Goal: Obtain resource: Download file/media

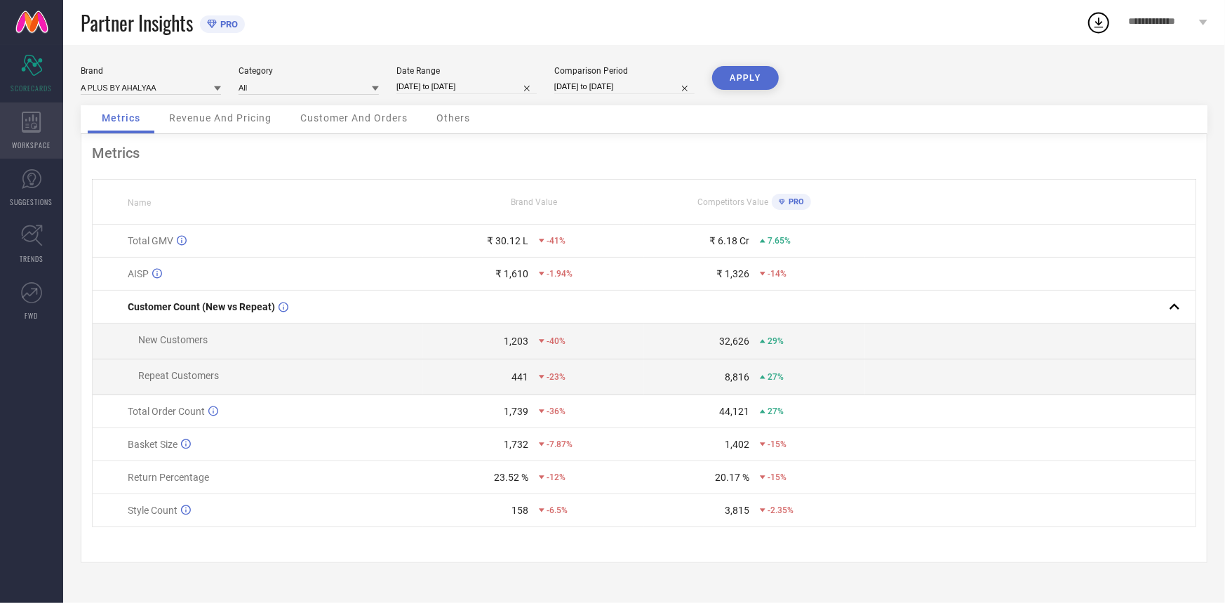
click at [27, 149] on span "WORKSPACE" at bounding box center [32, 145] width 39 height 11
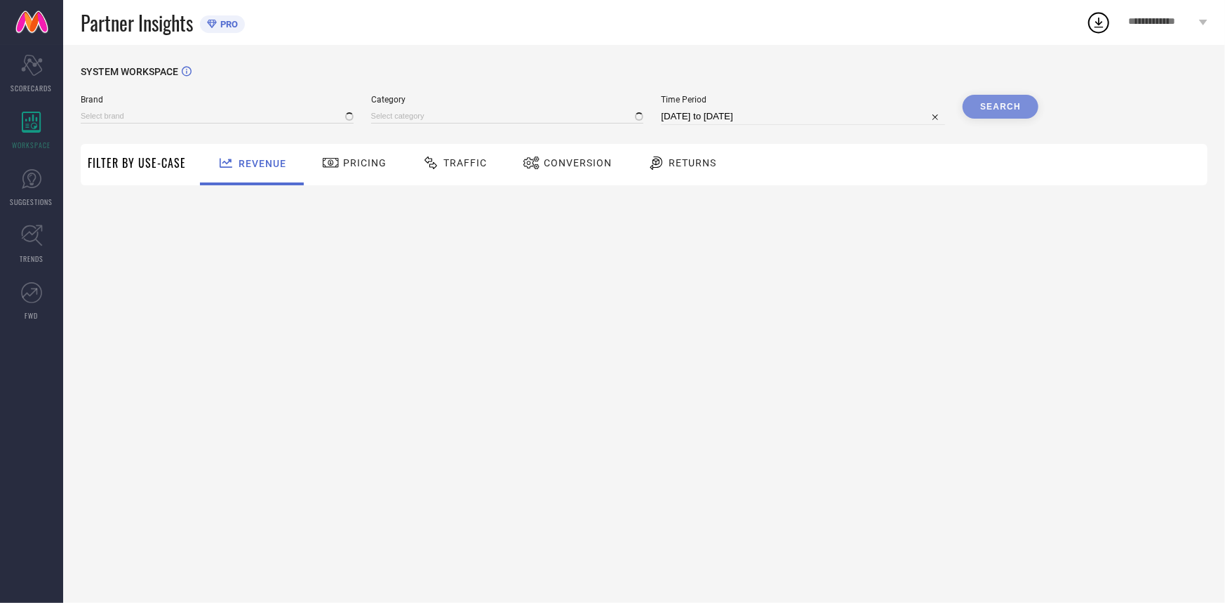
type input "A PLUS BY AHALYAA"
type input "All"
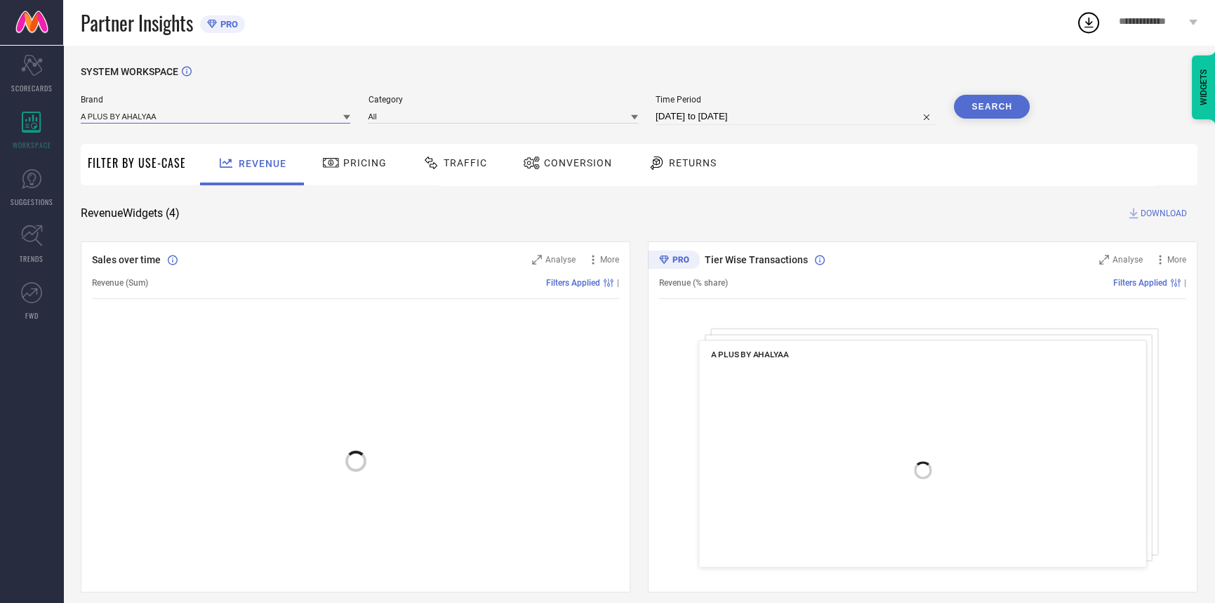
click at [185, 114] on input at bounding box center [215, 116] width 269 height 15
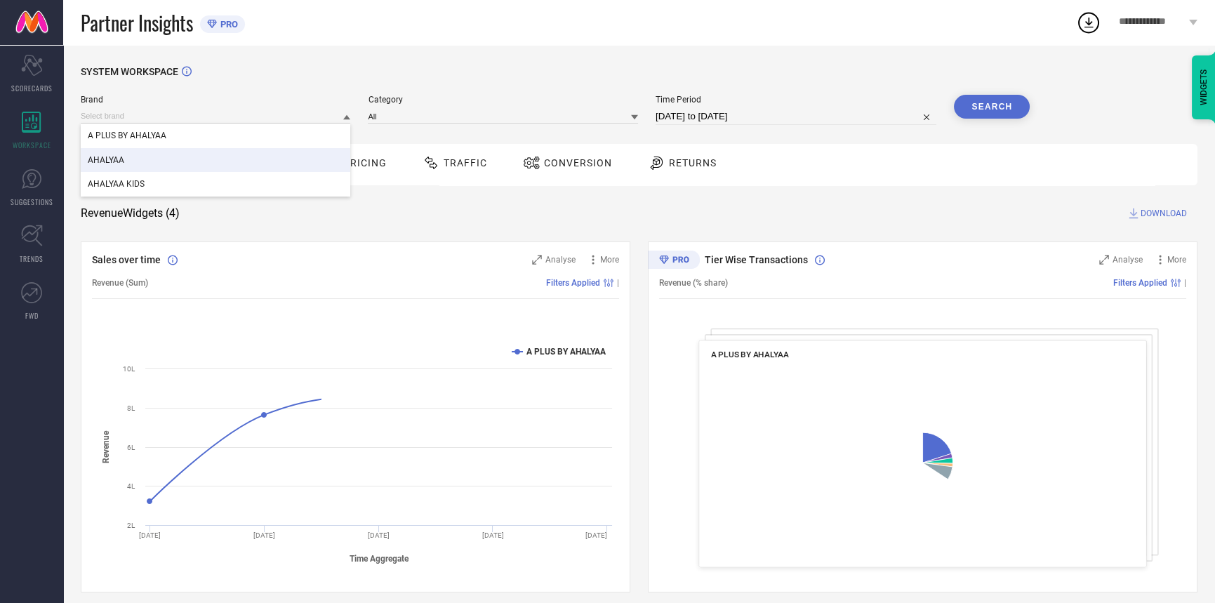
click at [182, 157] on div "AHALYAA" at bounding box center [215, 160] width 269 height 24
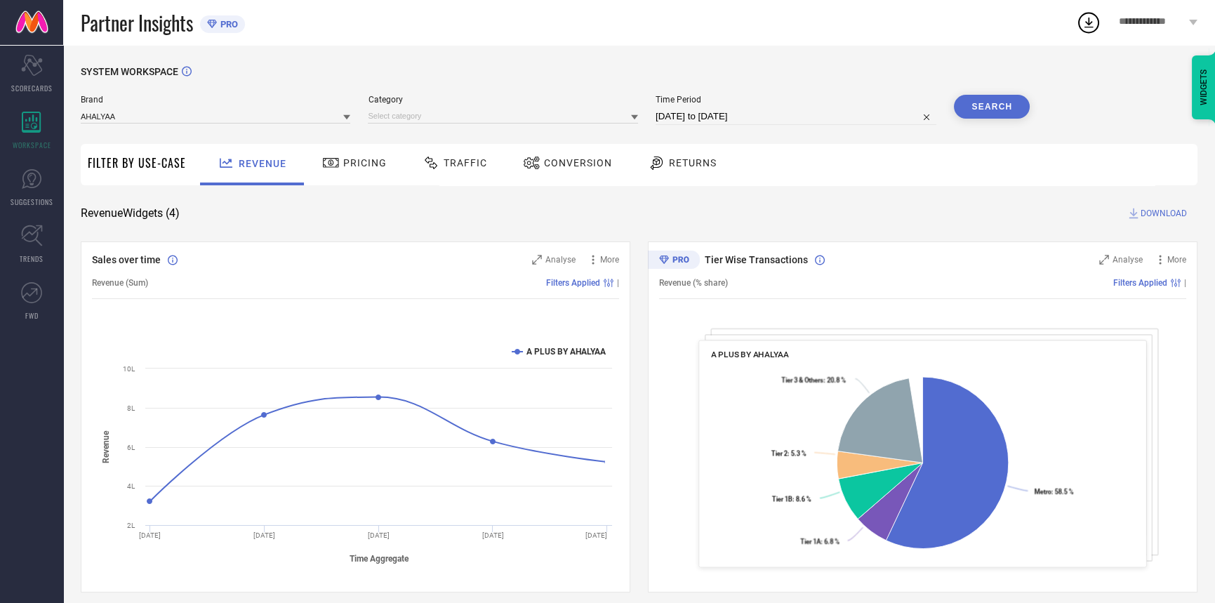
click at [491, 98] on span "Category" at bounding box center [502, 100] width 269 height 10
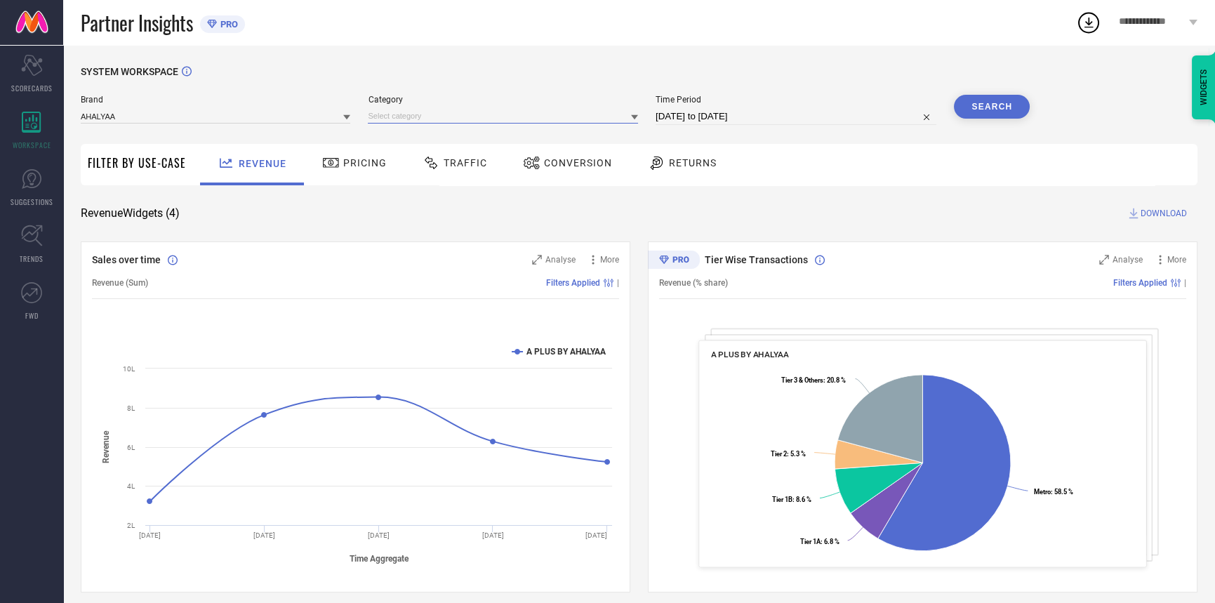
click at [489, 121] on input at bounding box center [502, 116] width 269 height 15
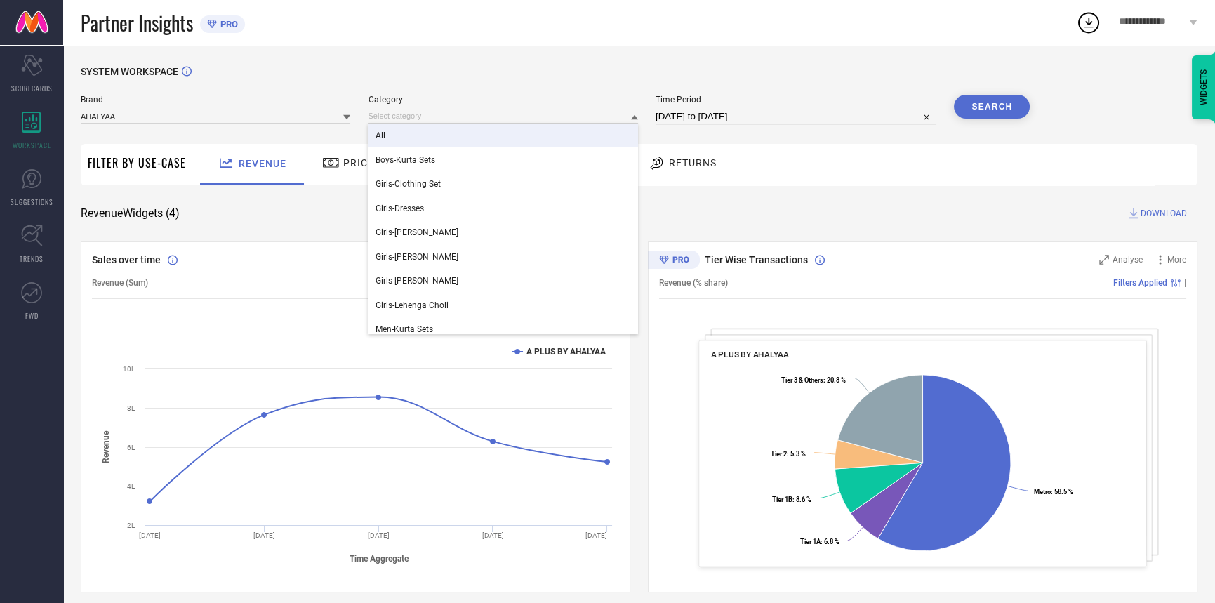
click at [469, 134] on div "All" at bounding box center [502, 136] width 269 height 24
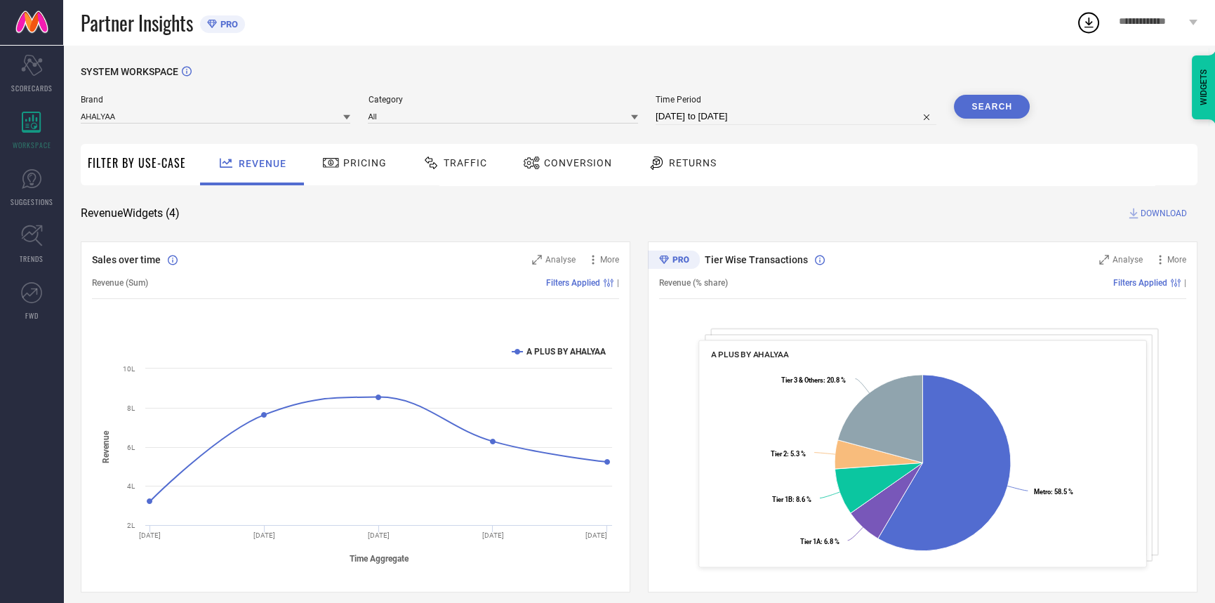
click at [757, 100] on span "Time Period" at bounding box center [795, 100] width 281 height 10
select select "6"
select select "2025"
select select "7"
select select "2025"
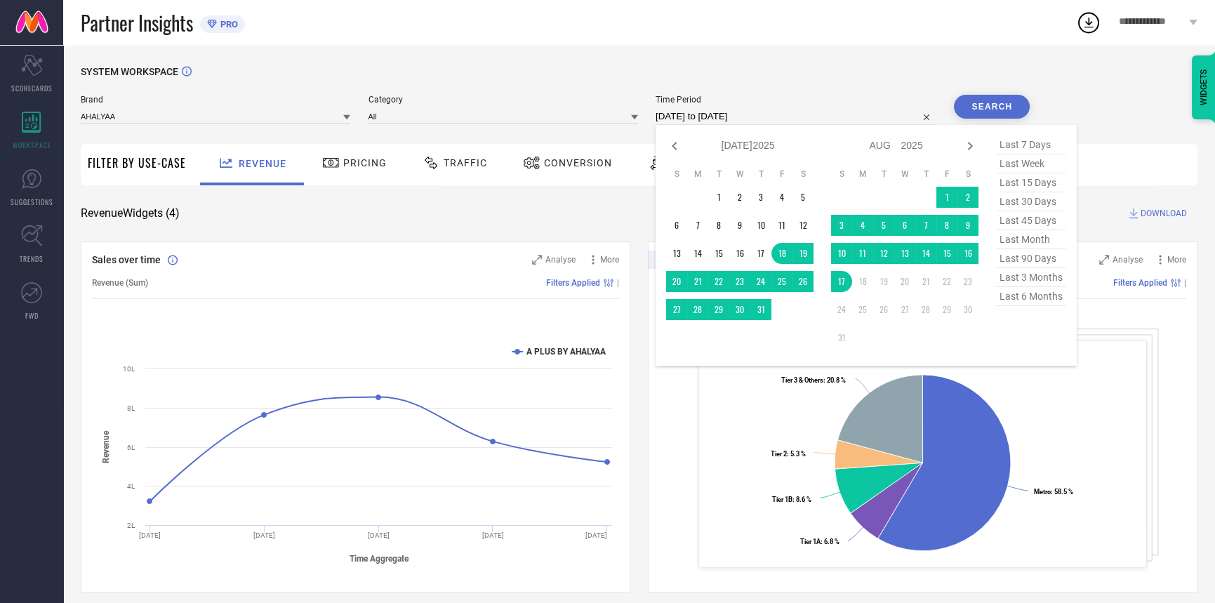
click at [758, 112] on input "[DATE] to [DATE]" at bounding box center [795, 116] width 281 height 17
click at [1034, 199] on span "last 30 days" at bounding box center [1031, 201] width 70 height 19
type input "[DATE] to [DATE]"
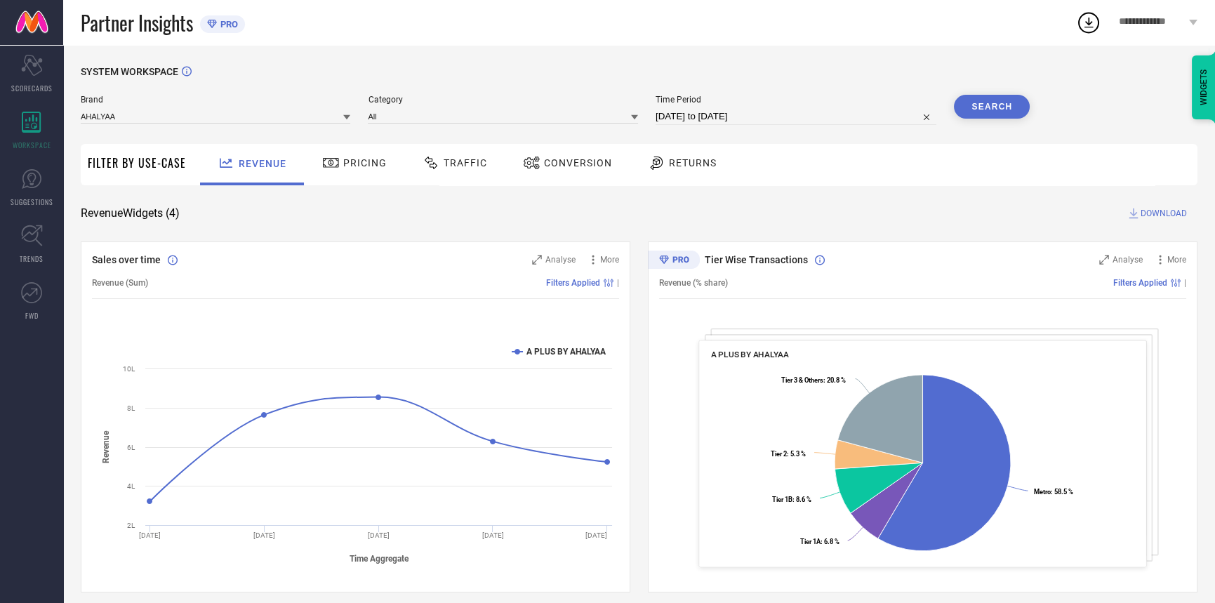
click at [994, 102] on button "Search" at bounding box center [992, 107] width 76 height 24
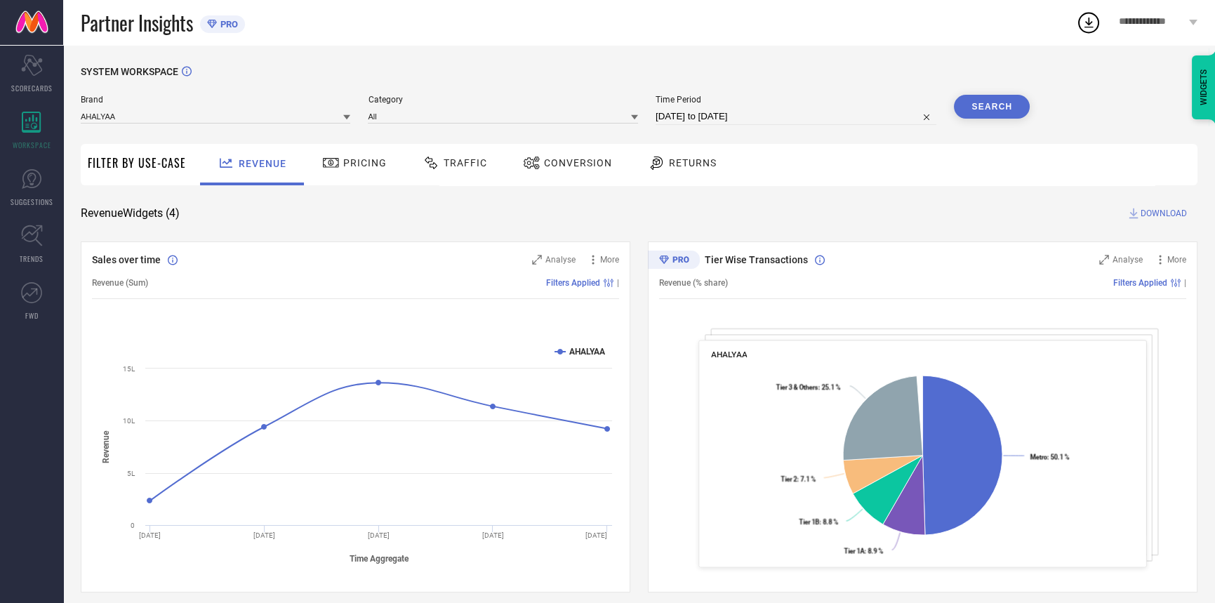
click at [549, 171] on div "Conversion" at bounding box center [567, 163] width 96 height 24
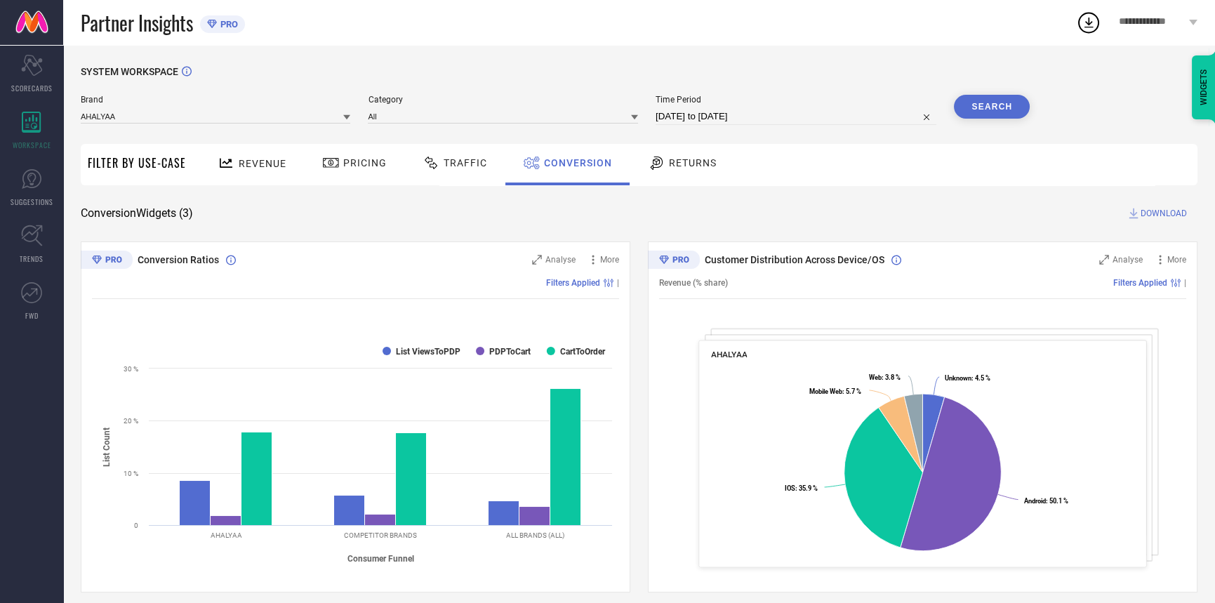
click at [1144, 211] on span "DOWNLOAD" at bounding box center [1163, 213] width 46 height 14
click at [184, 107] on div "Brand AHALYAA" at bounding box center [215, 110] width 269 height 30
click at [178, 121] on input at bounding box center [215, 116] width 269 height 15
click at [176, 156] on div "A PLUS BY AHALYAA" at bounding box center [215, 160] width 269 height 24
click at [441, 105] on span "Category" at bounding box center [502, 100] width 269 height 10
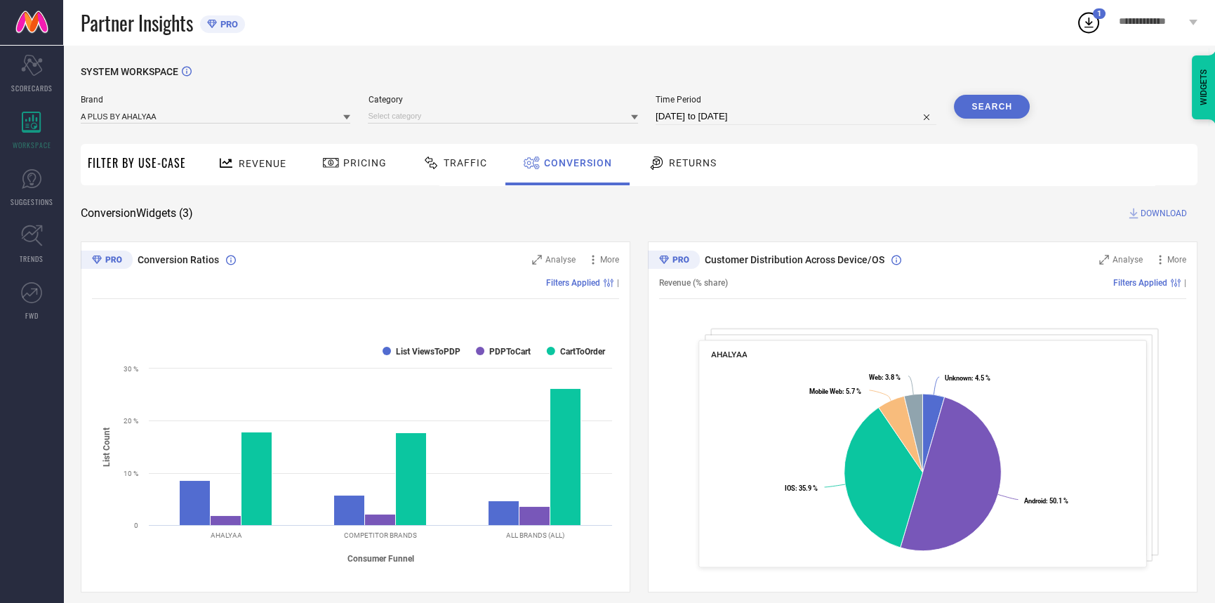
click at [435, 127] on div "Brand A PLUS BY AHALYAA Category Time Period [DATE] to [DATE] Search" at bounding box center [555, 116] width 949 height 42
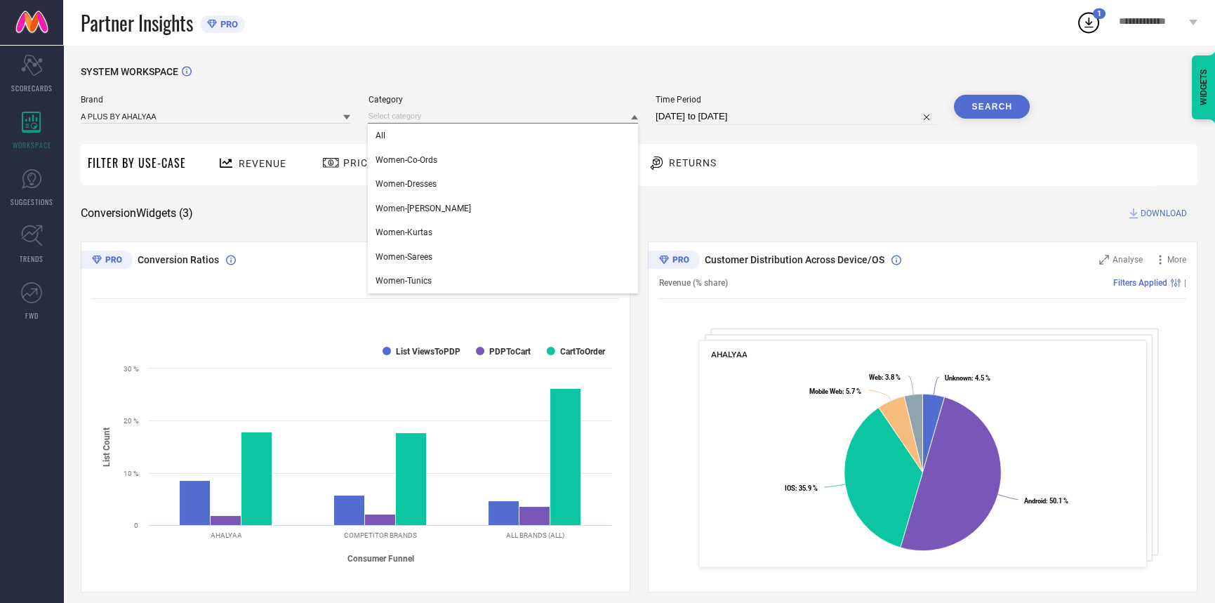
click at [437, 115] on input at bounding box center [502, 116] width 269 height 15
click at [431, 142] on div "All" at bounding box center [502, 136] width 269 height 24
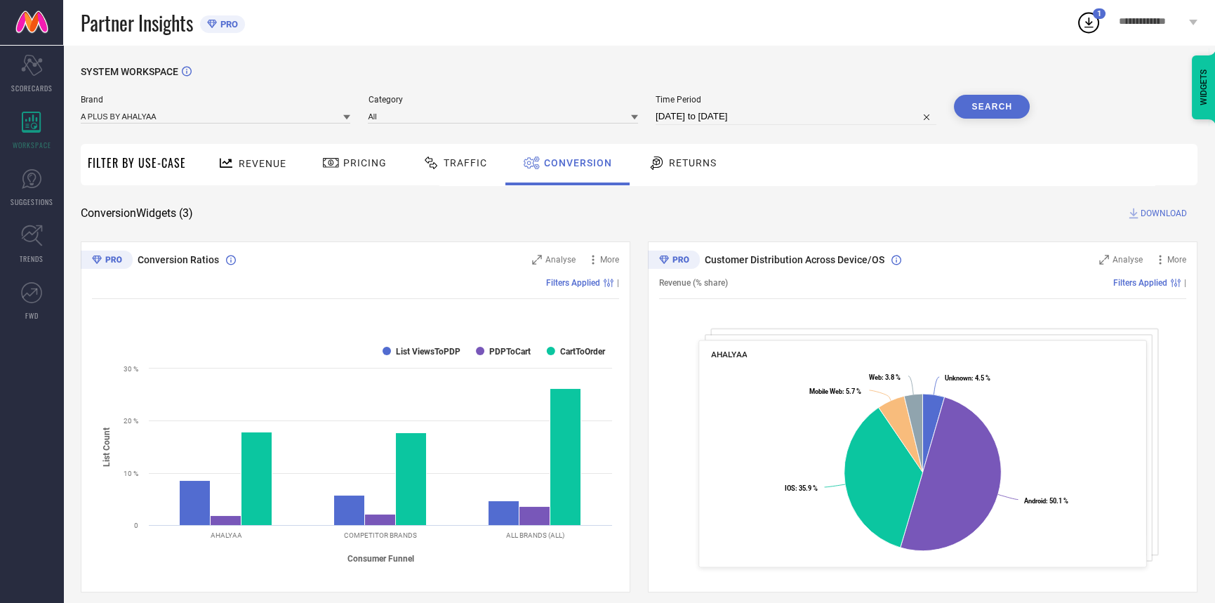
click at [978, 100] on button "Search" at bounding box center [992, 107] width 76 height 24
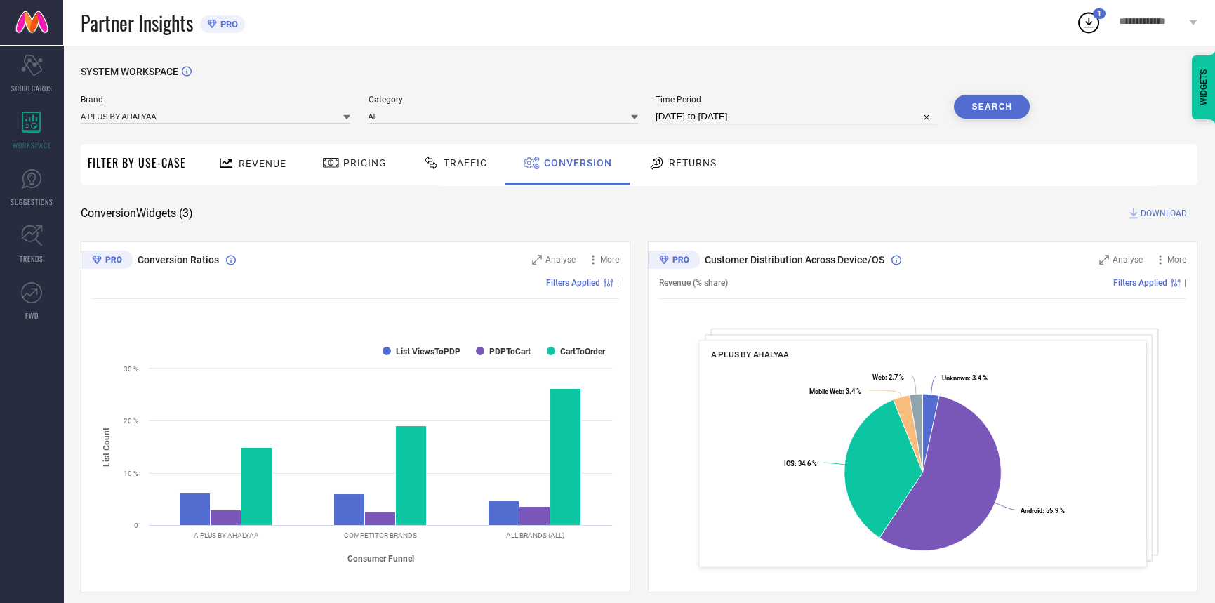
click at [1160, 215] on span "DOWNLOAD" at bounding box center [1163, 213] width 46 height 14
